Goal: Task Accomplishment & Management: Use online tool/utility

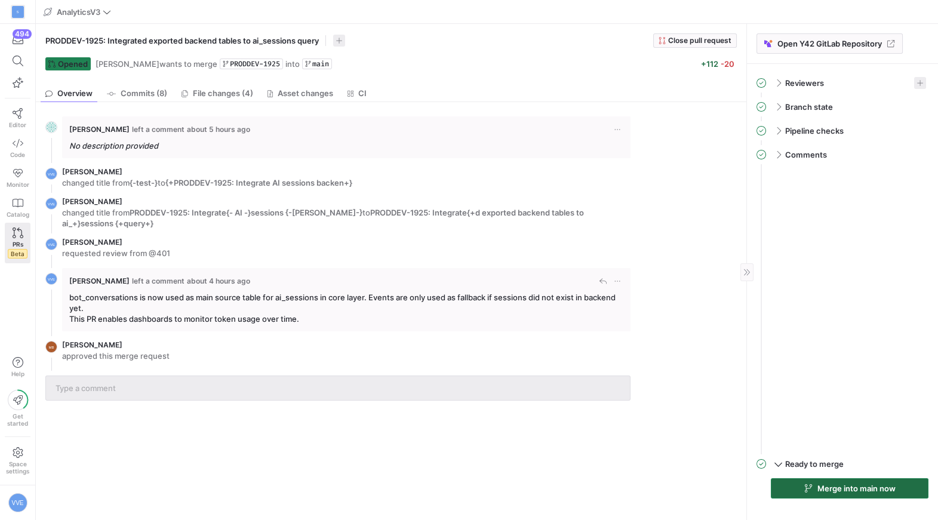
click at [817, 483] on span "Merge into main now" at bounding box center [856, 488] width 78 height 10
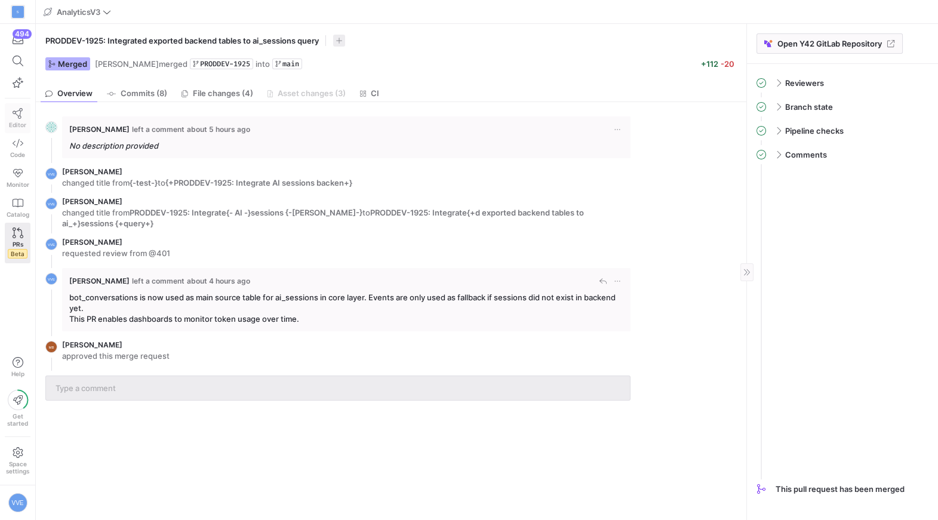
click at [24, 118] on link "Editor" at bounding box center [18, 118] width 26 height 30
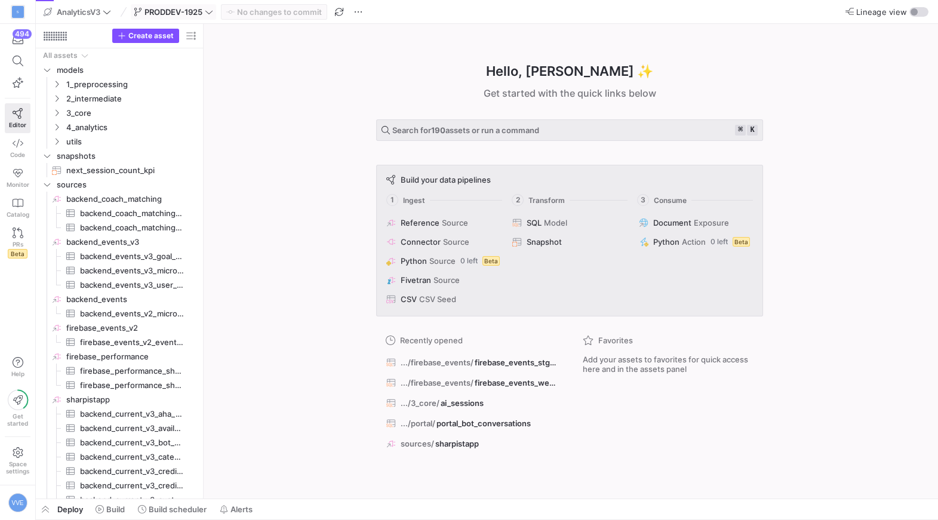
click at [163, 10] on span "PRODDEV-1925" at bounding box center [173, 12] width 58 height 10
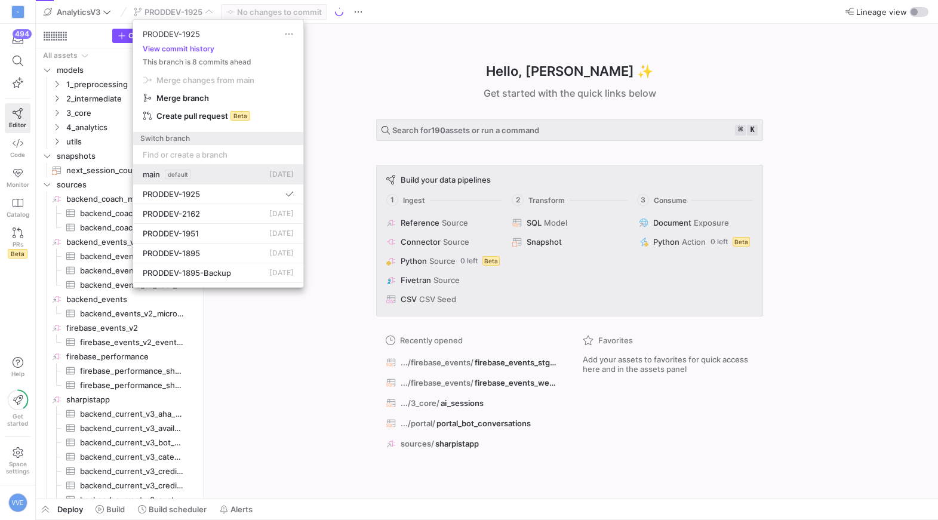
click at [165, 173] on span "default" at bounding box center [178, 174] width 26 height 10
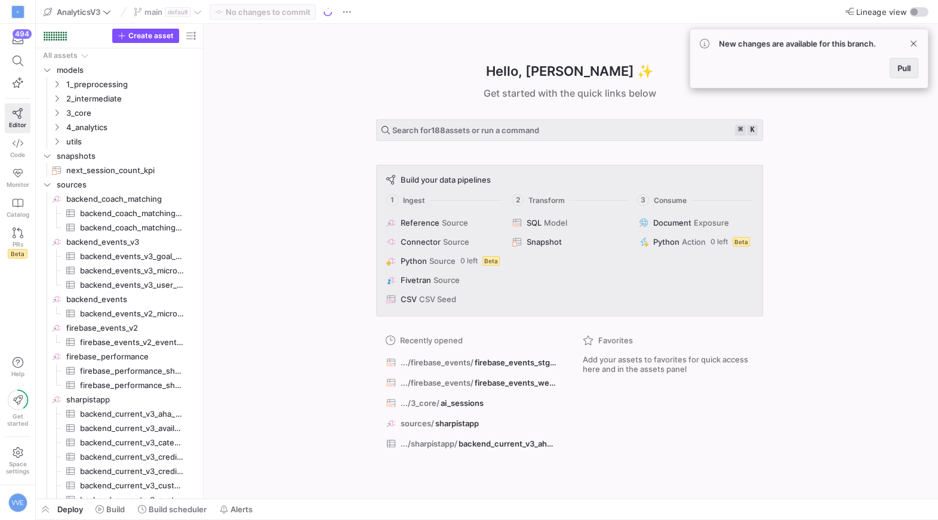
click at [906, 78] on button "Pull" at bounding box center [903, 68] width 29 height 20
click at [115, 506] on span "Build" at bounding box center [115, 509] width 19 height 10
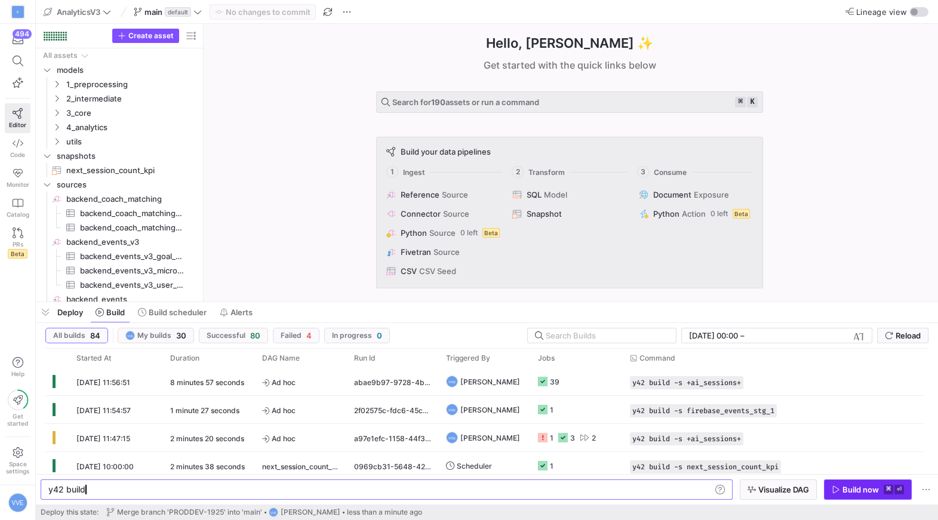
scroll to position [0, 36]
click at [902, 494] on kbd "⏎" at bounding box center [899, 490] width 10 height 10
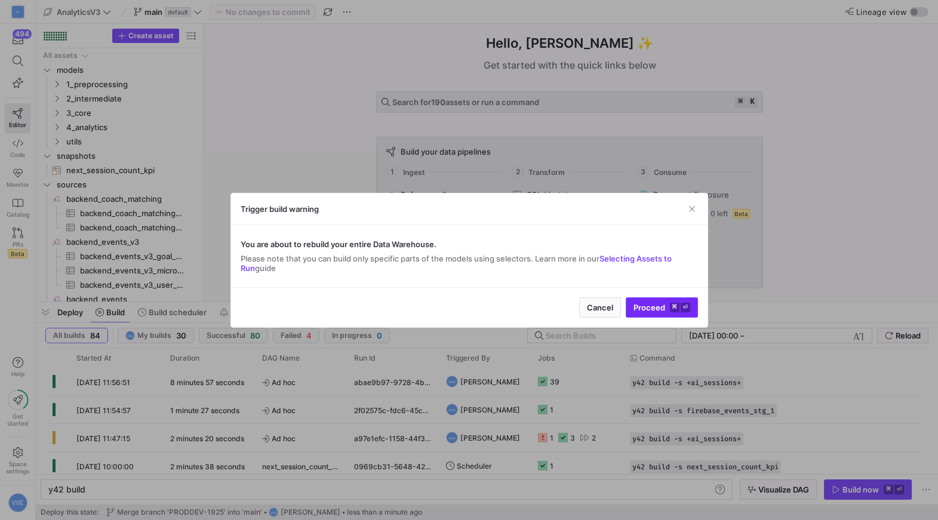
click at [662, 300] on span "submit" at bounding box center [661, 307] width 71 height 19
